Goal: Task Accomplishment & Management: Use online tool/utility

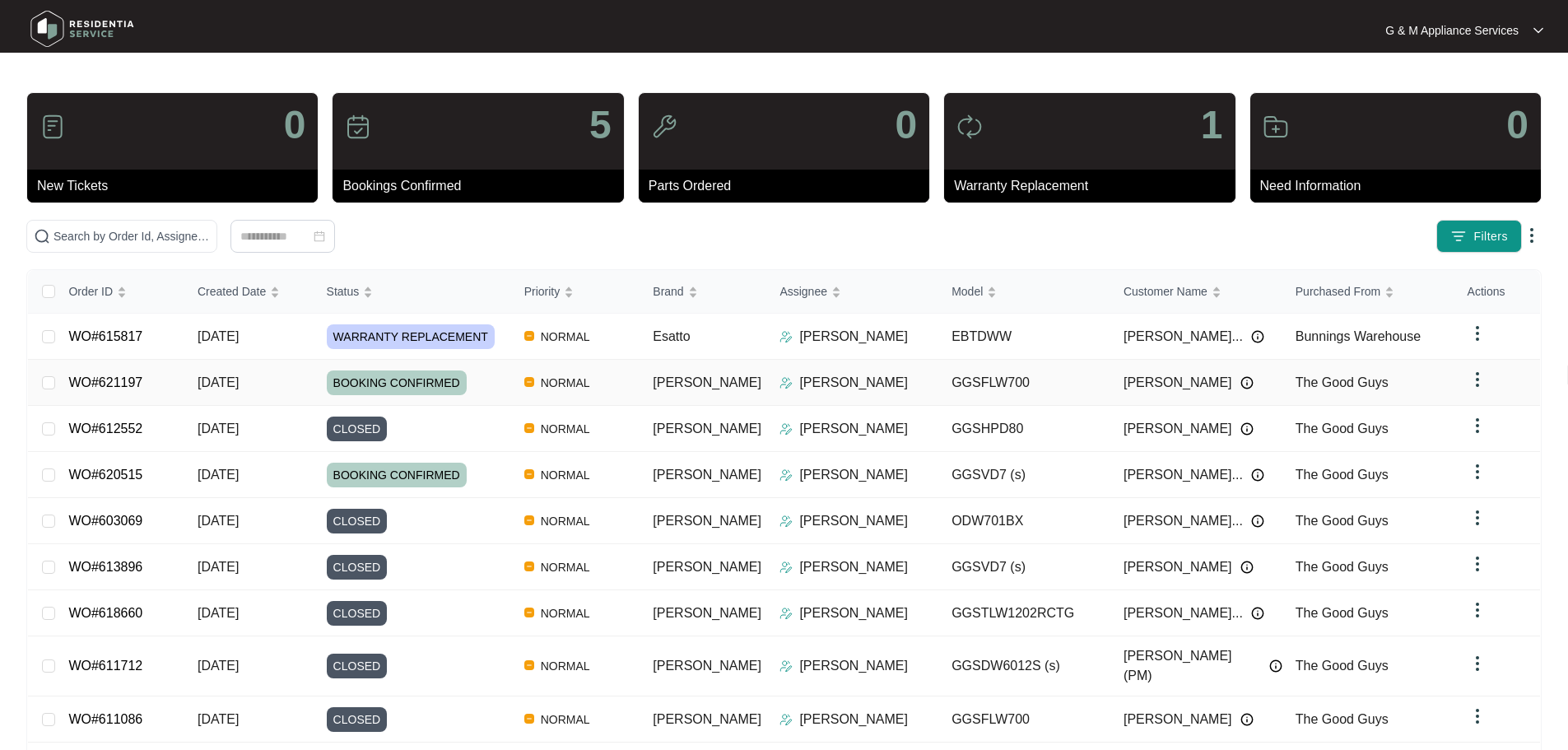
click at [128, 384] on link "WO#621197" at bounding box center [105, 382] width 74 height 14
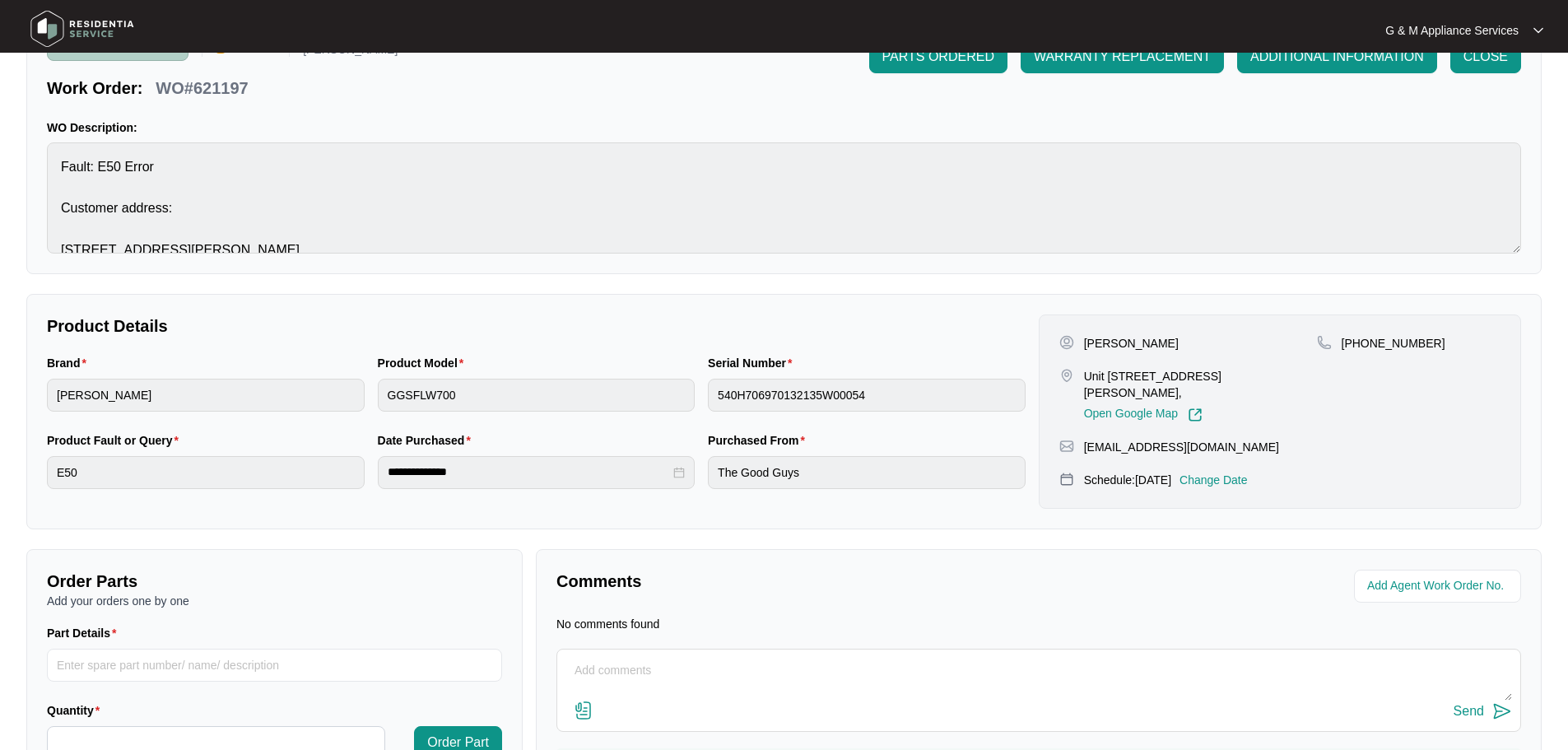
scroll to position [188, 0]
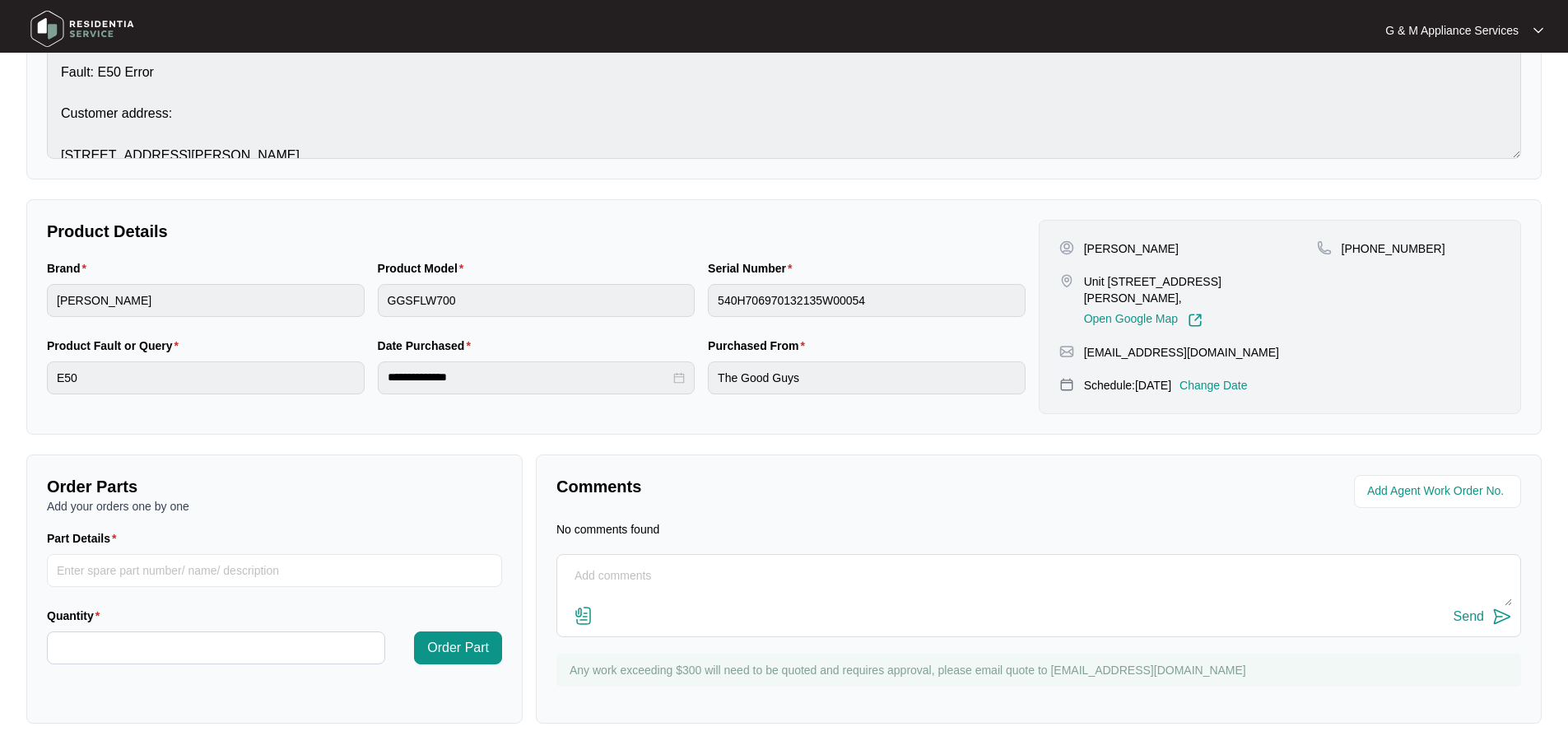
click at [671, 597] on textarea at bounding box center [1038, 584] width 947 height 43
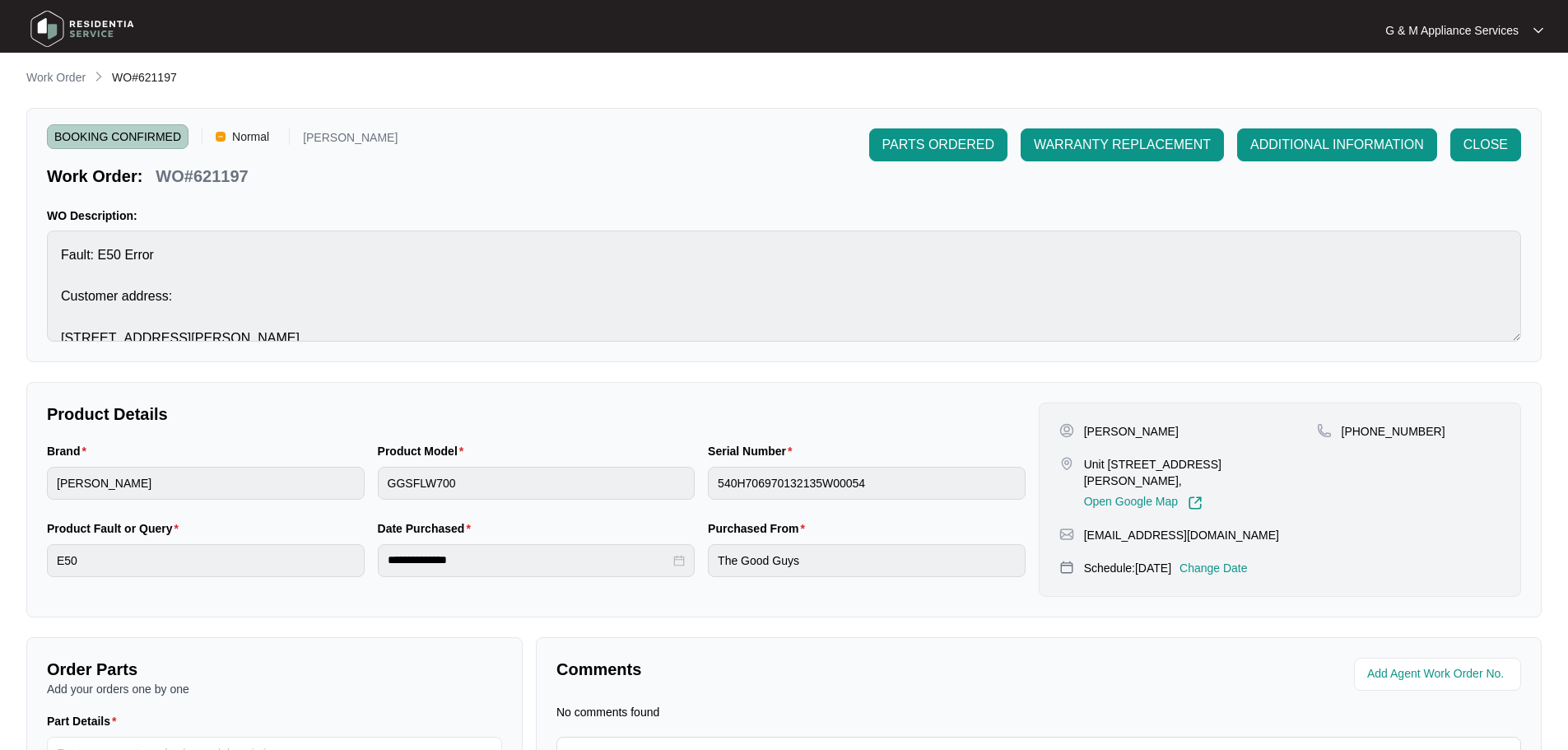
scroll to position [0, 0]
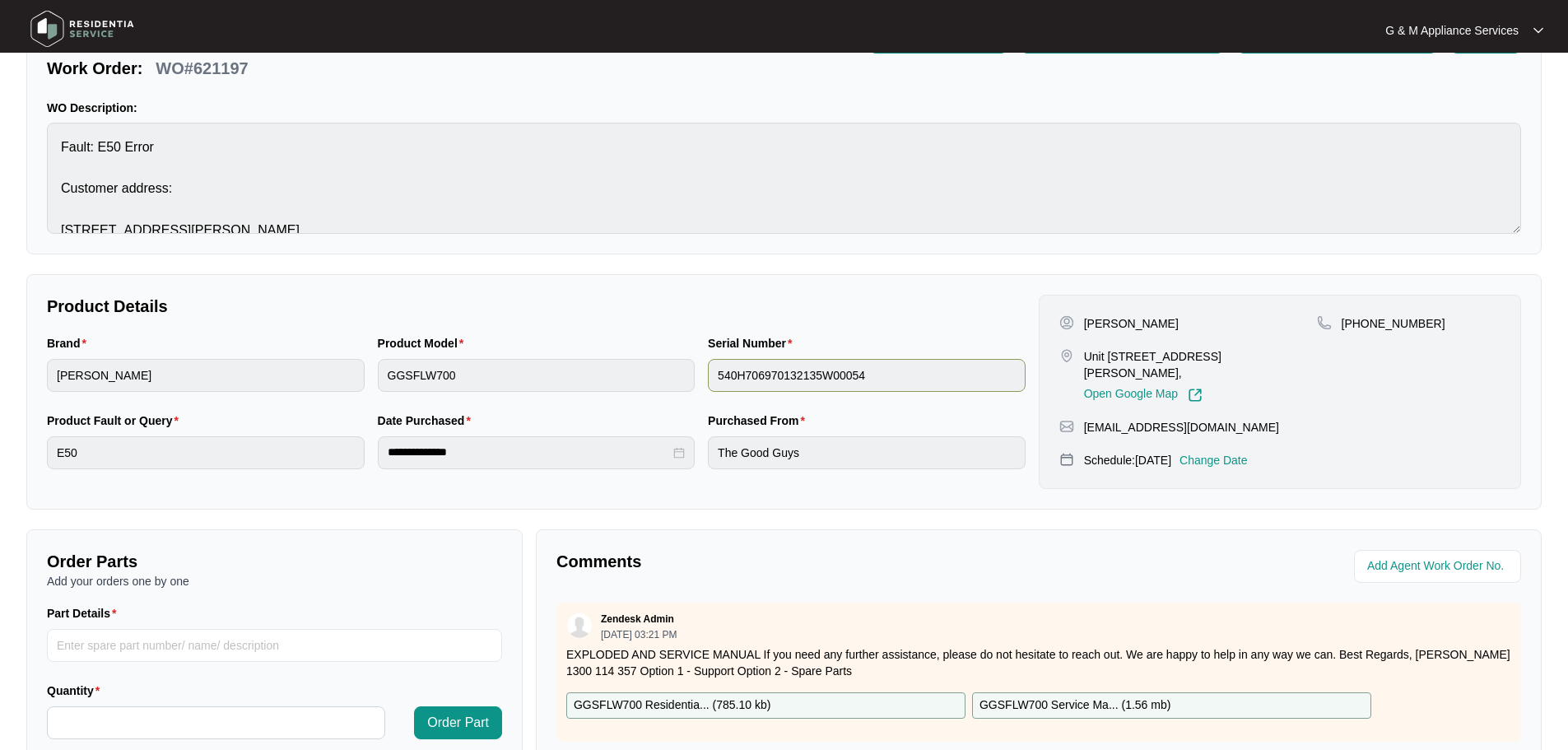
scroll to position [329, 0]
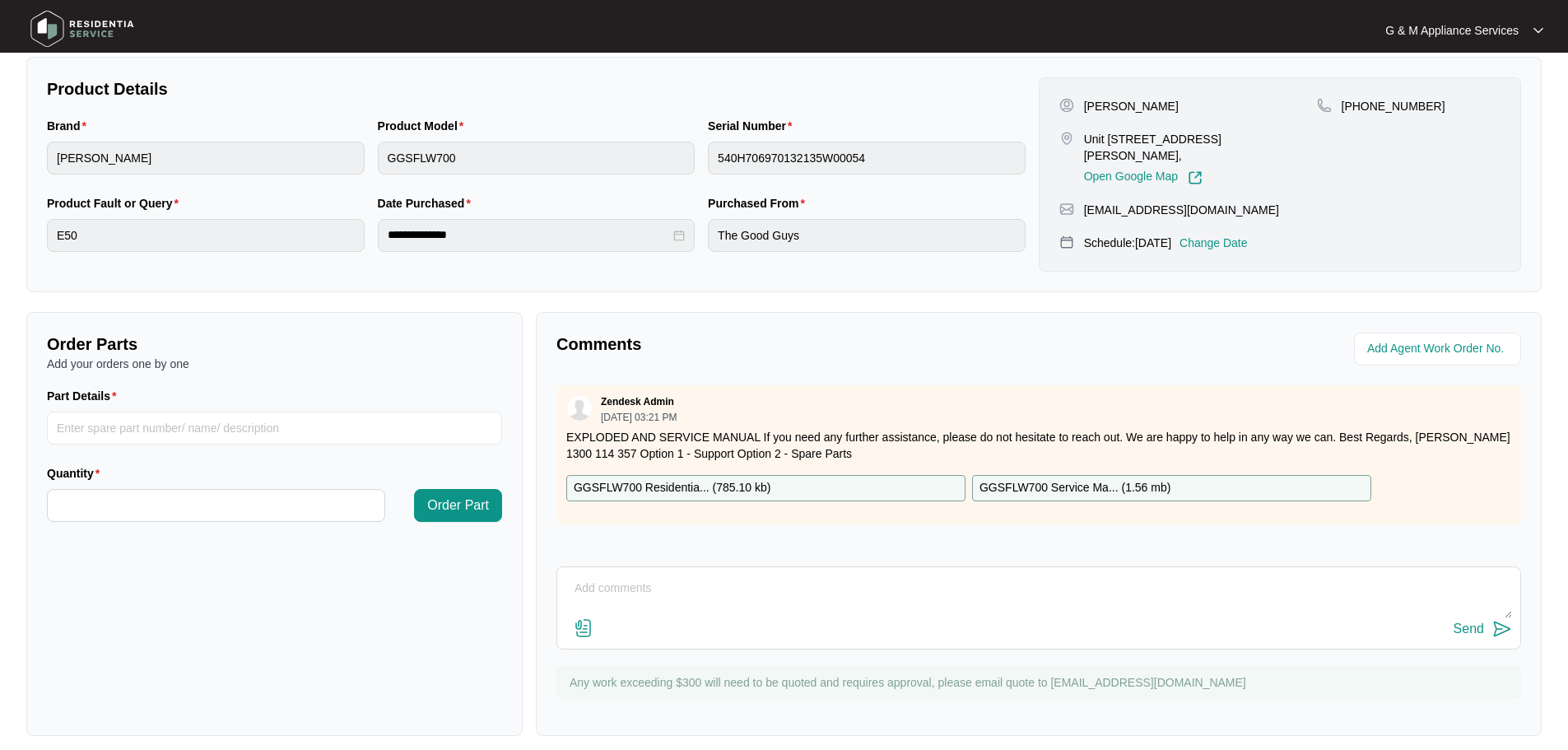
click at [1067, 484] on p "GGSFLW700 Service Ma... ( 1.56 mb )" at bounding box center [1075, 488] width 191 height 18
